Goal: Find specific page/section: Find specific page/section

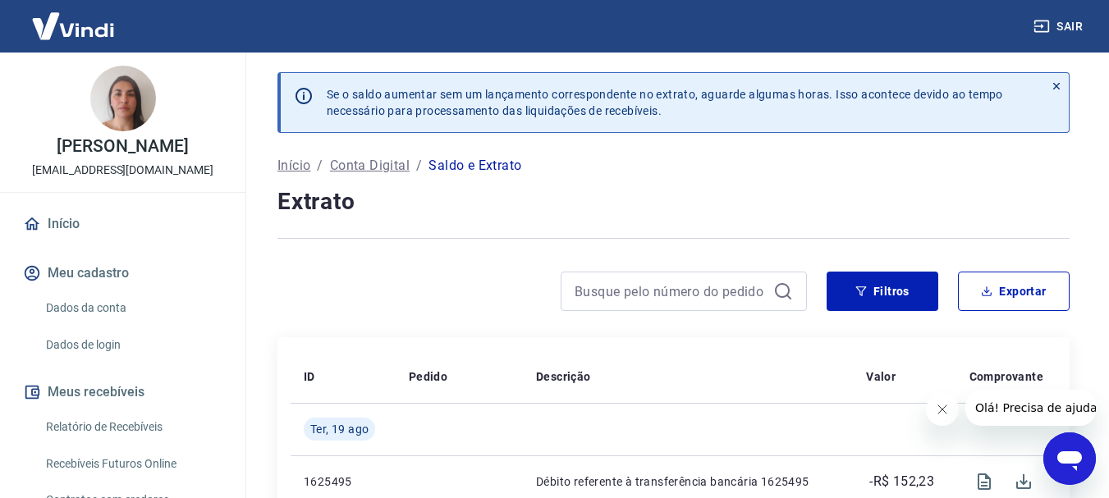
click at [389, 162] on p "Conta Digital" at bounding box center [370, 166] width 80 height 20
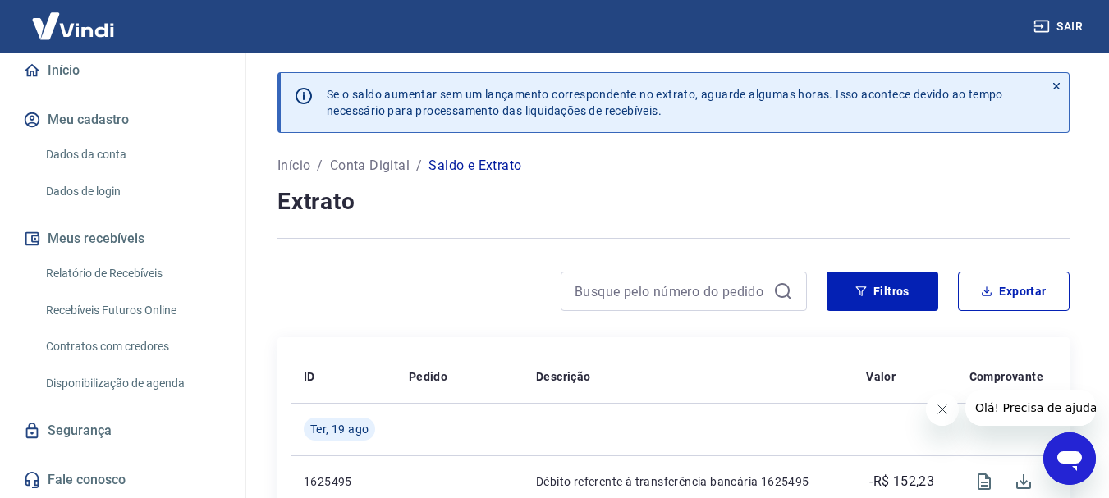
click at [289, 167] on p "Início" at bounding box center [293, 166] width 33 height 20
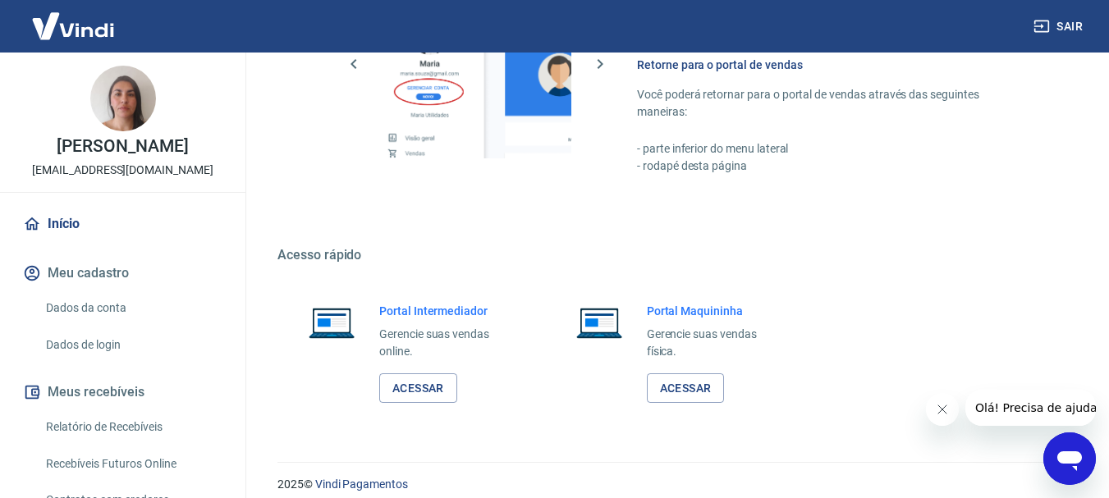
scroll to position [1018, 0]
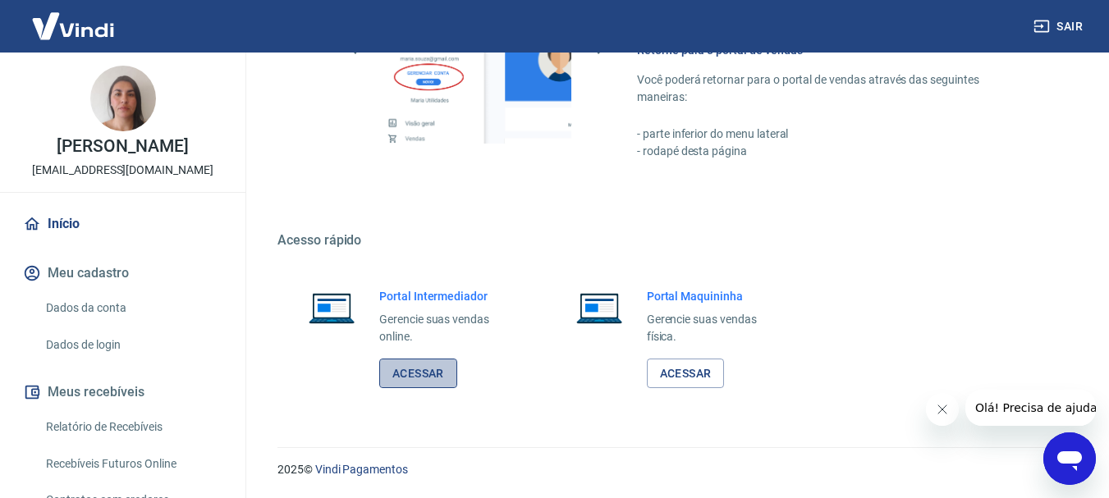
click at [418, 373] on link "Acessar" at bounding box center [418, 374] width 78 height 30
